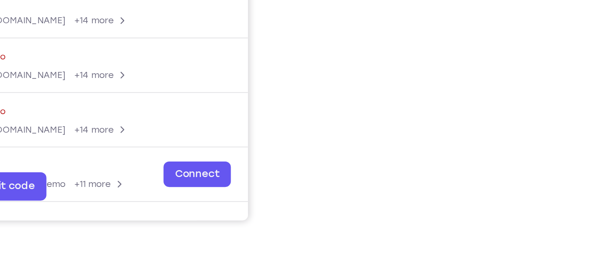
scroll to position [168, 0]
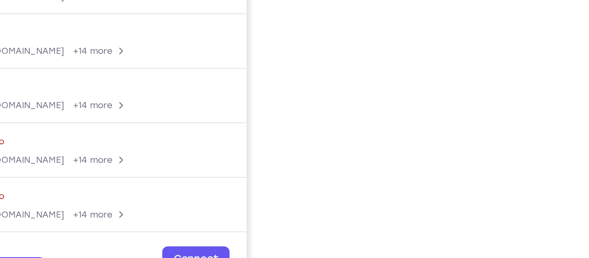
click at [561, 61] on div "Your Support Agent Your Customer Web iOS Android Next Steps We’d be happy to gi…" at bounding box center [295, 143] width 552 height 568
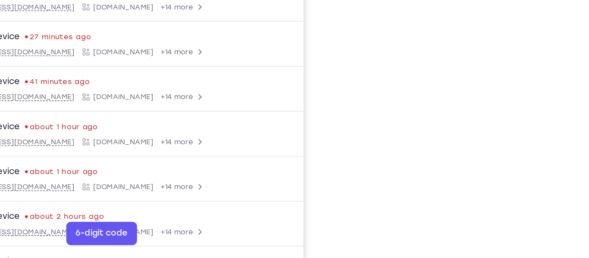
scroll to position [142, 0]
